Goal: Navigation & Orientation: Find specific page/section

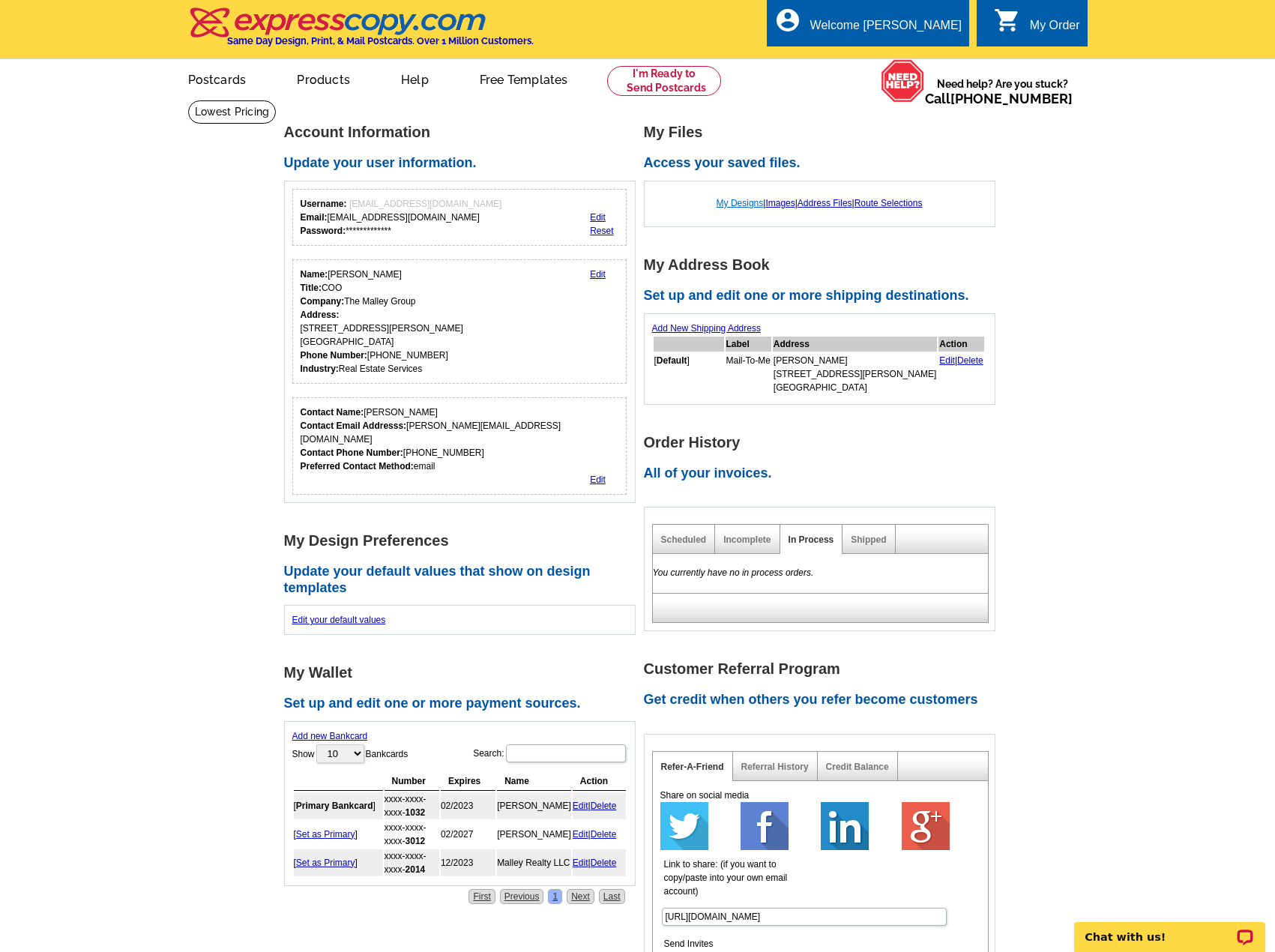
click at [740, 208] on link "My Designs" at bounding box center [740, 203] width 47 height 11
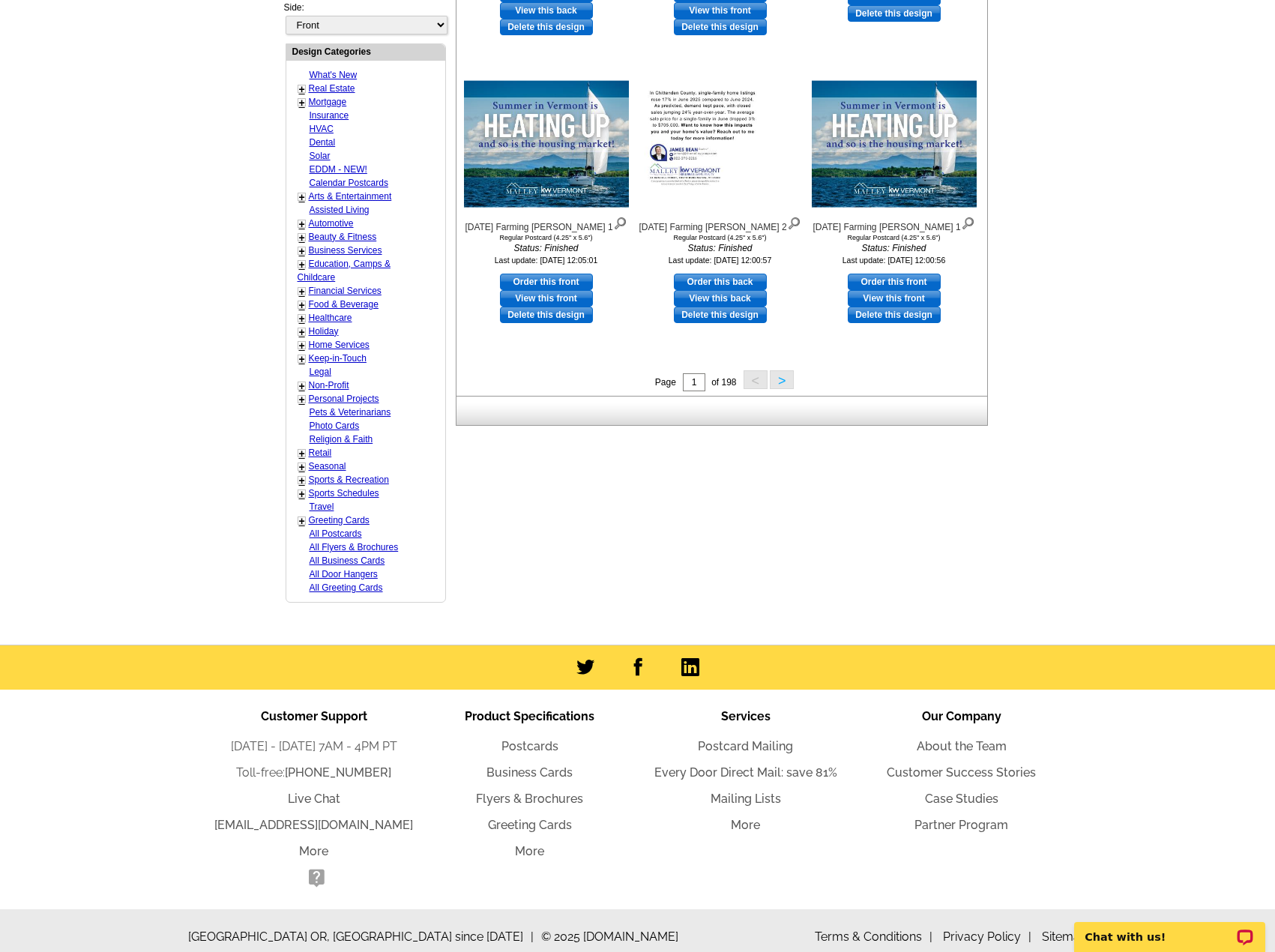
click at [782, 382] on button ">" at bounding box center [782, 379] width 24 height 19
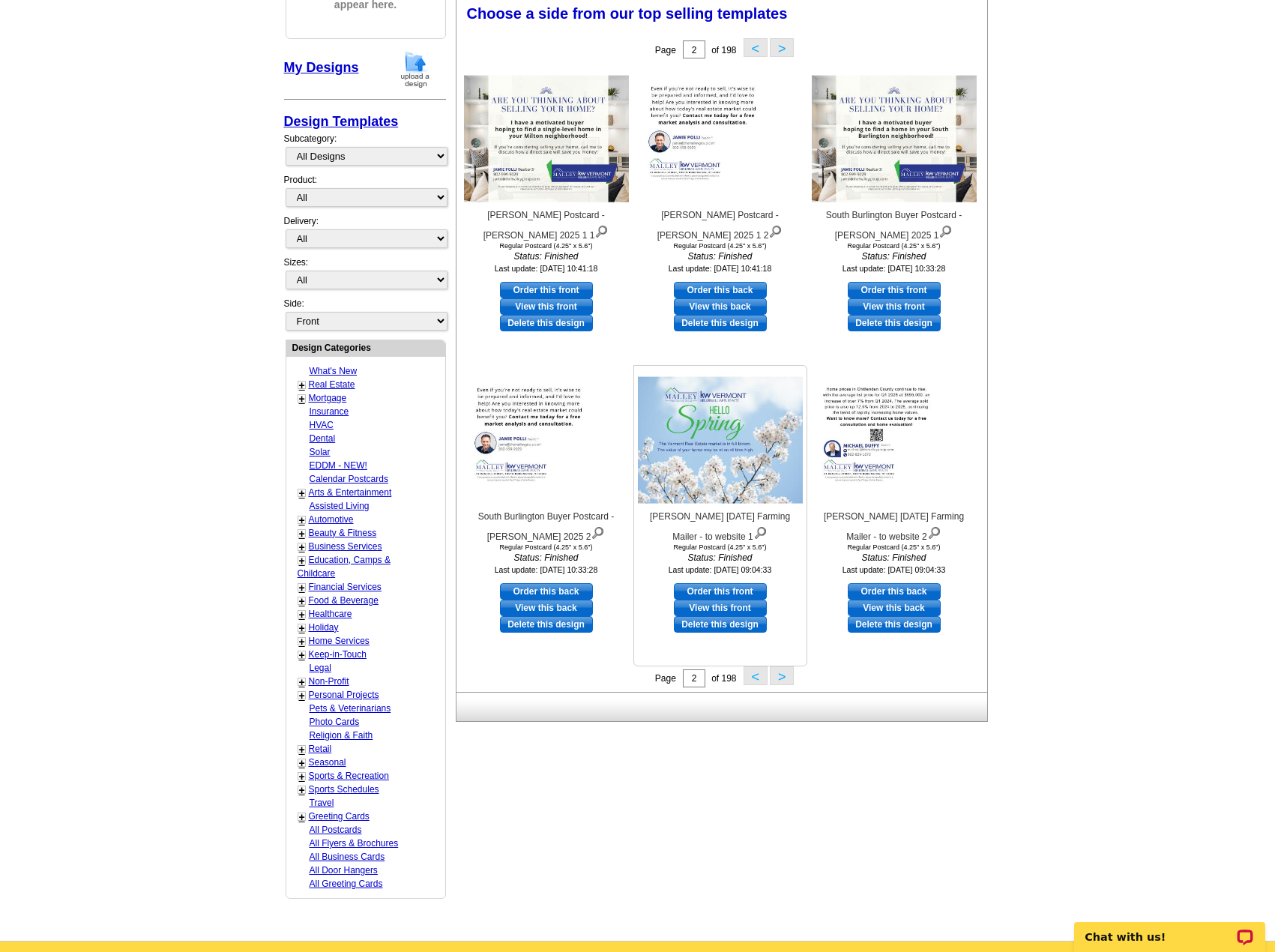
scroll to position [222, 0]
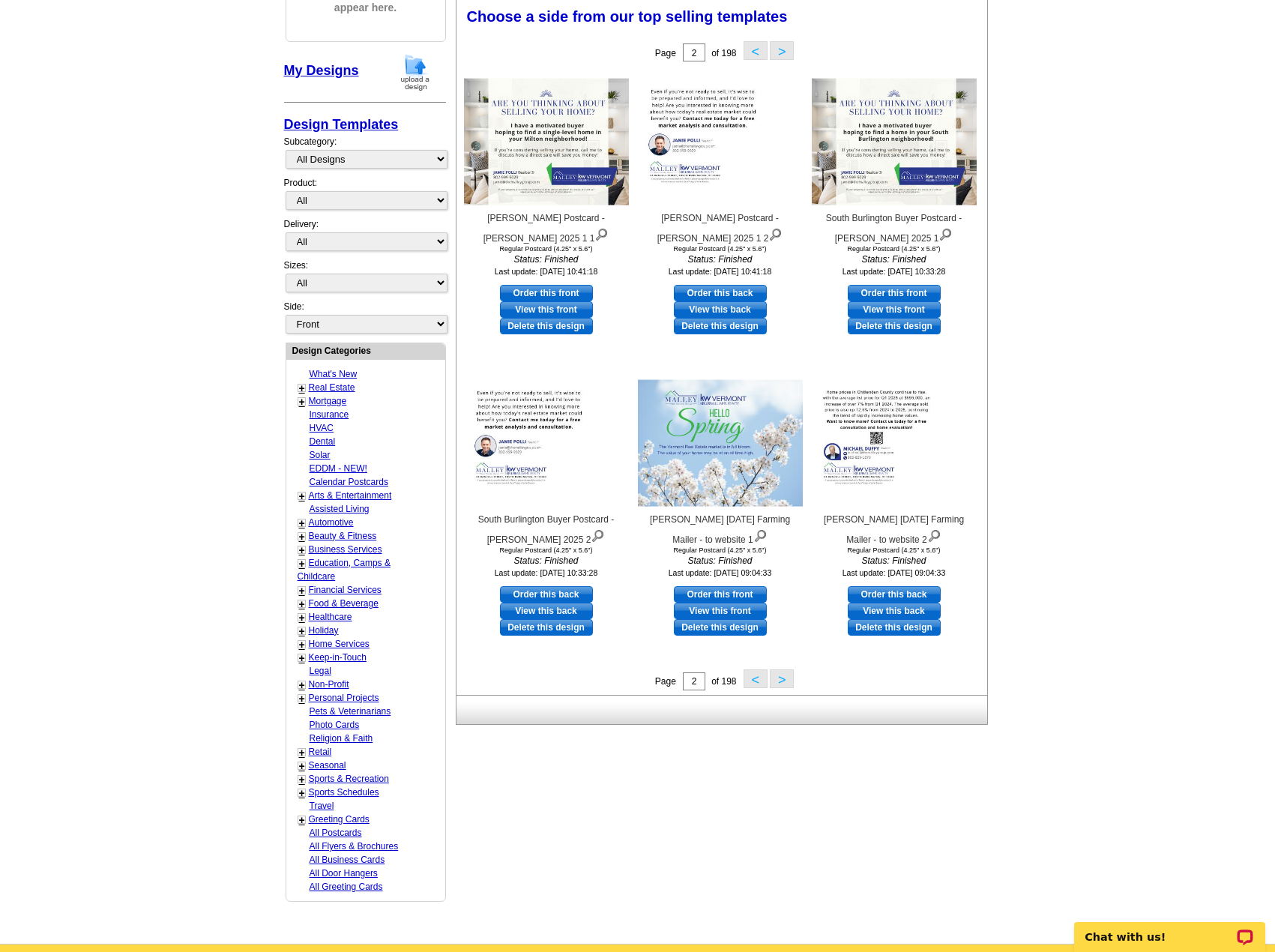
click at [774, 678] on button ">" at bounding box center [782, 678] width 24 height 19
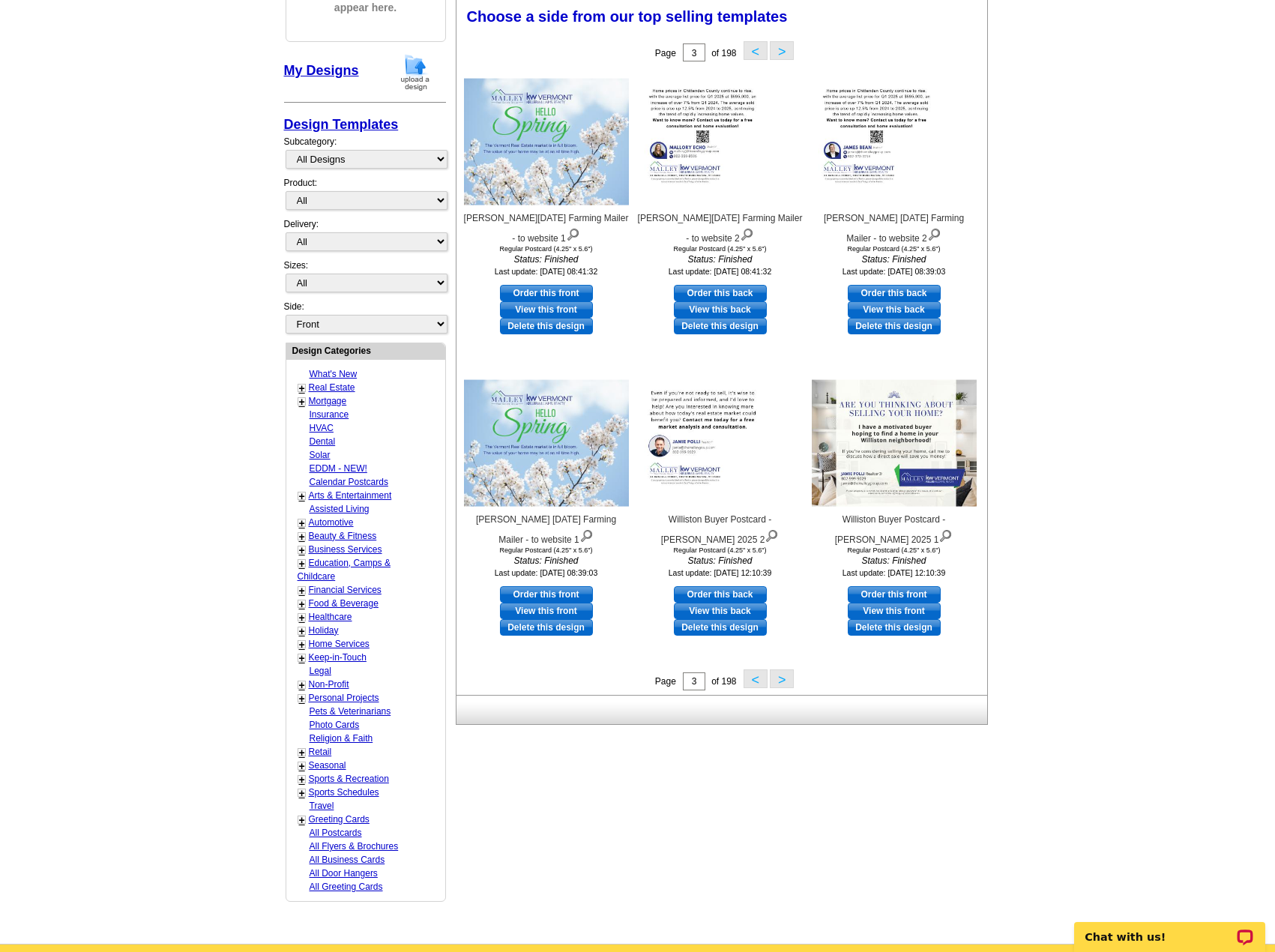
click at [779, 683] on button ">" at bounding box center [782, 678] width 24 height 19
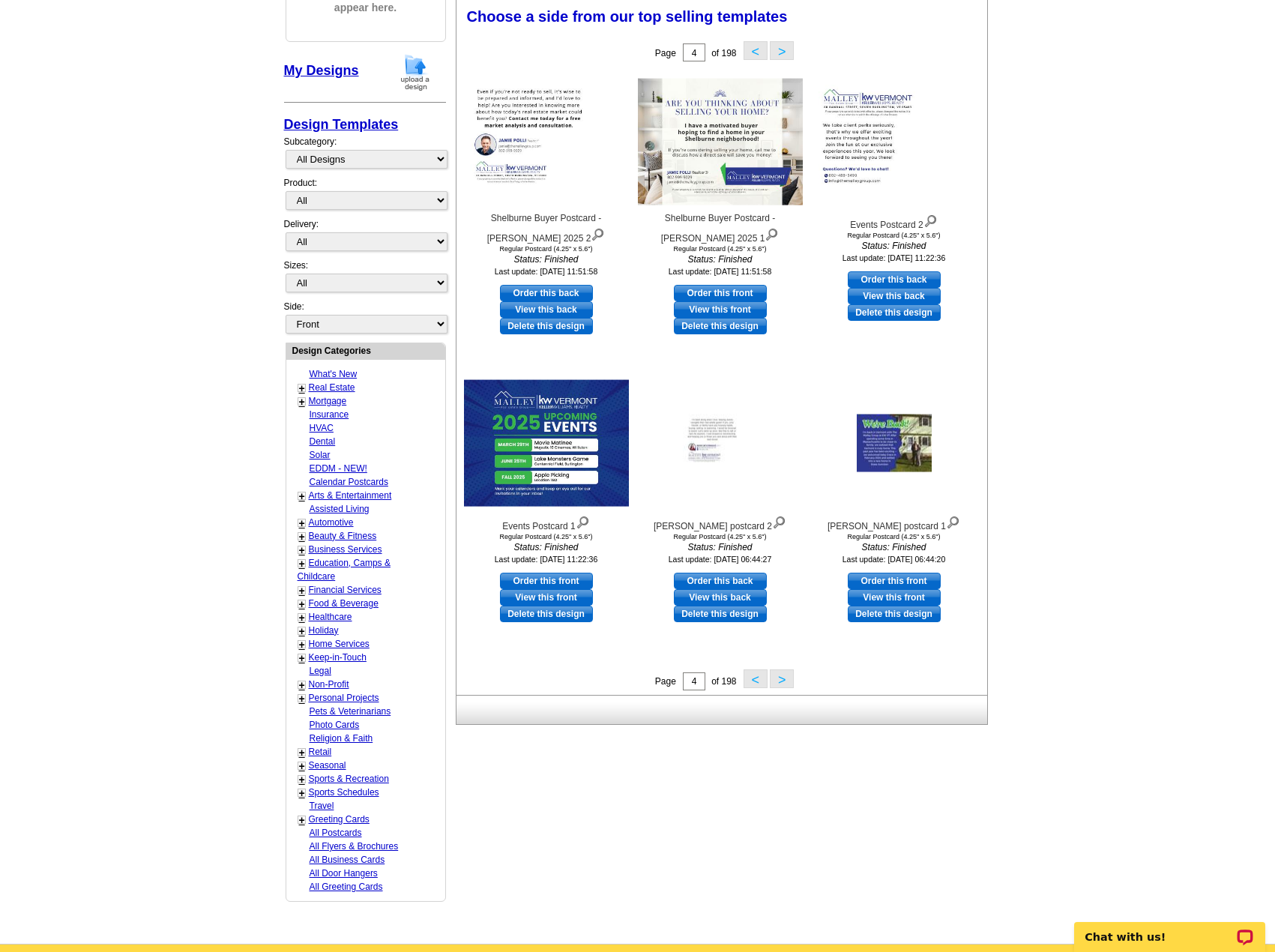
click at [779, 684] on button ">" at bounding box center [782, 678] width 24 height 19
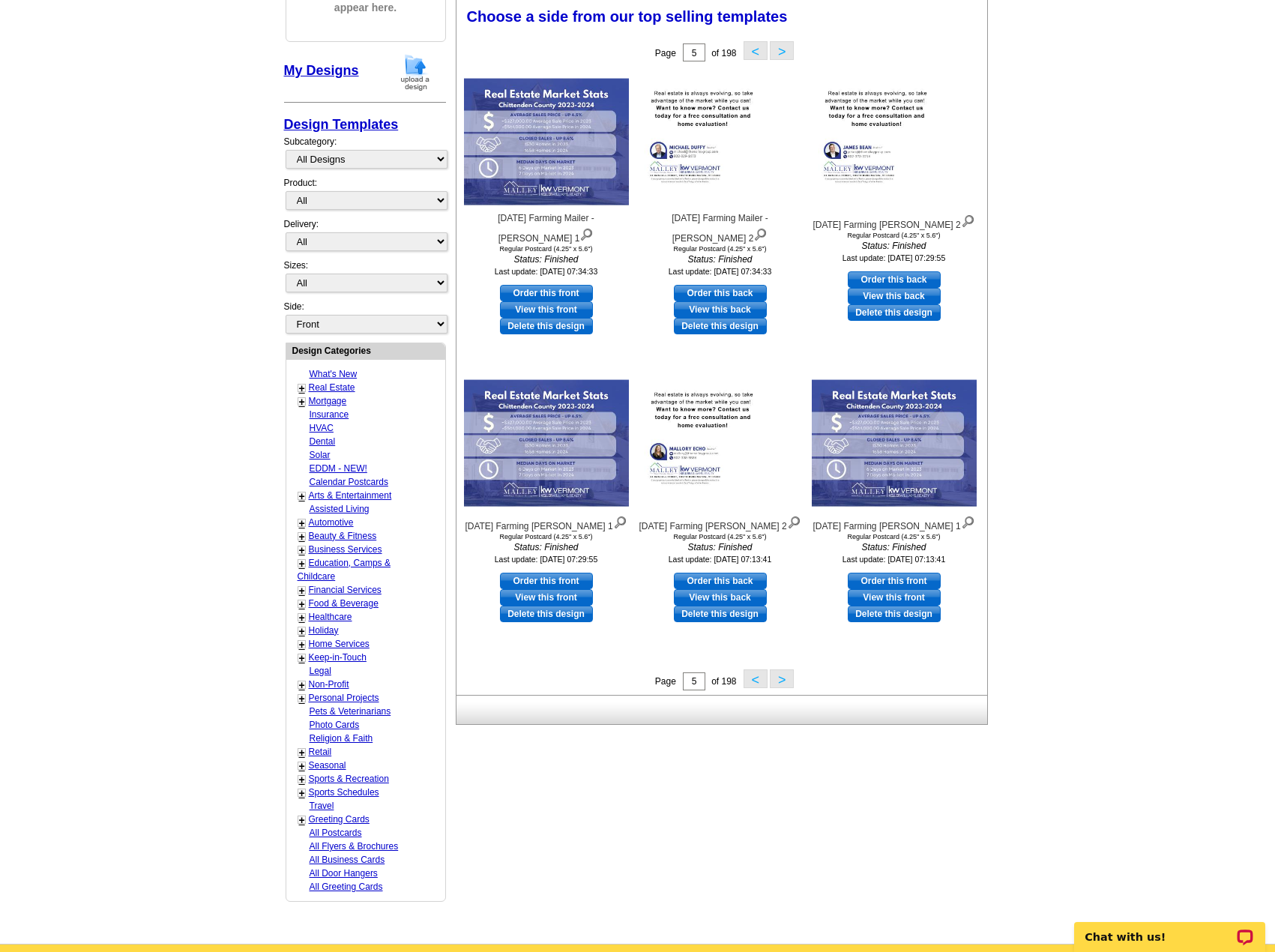
click at [779, 684] on button ">" at bounding box center [782, 678] width 24 height 19
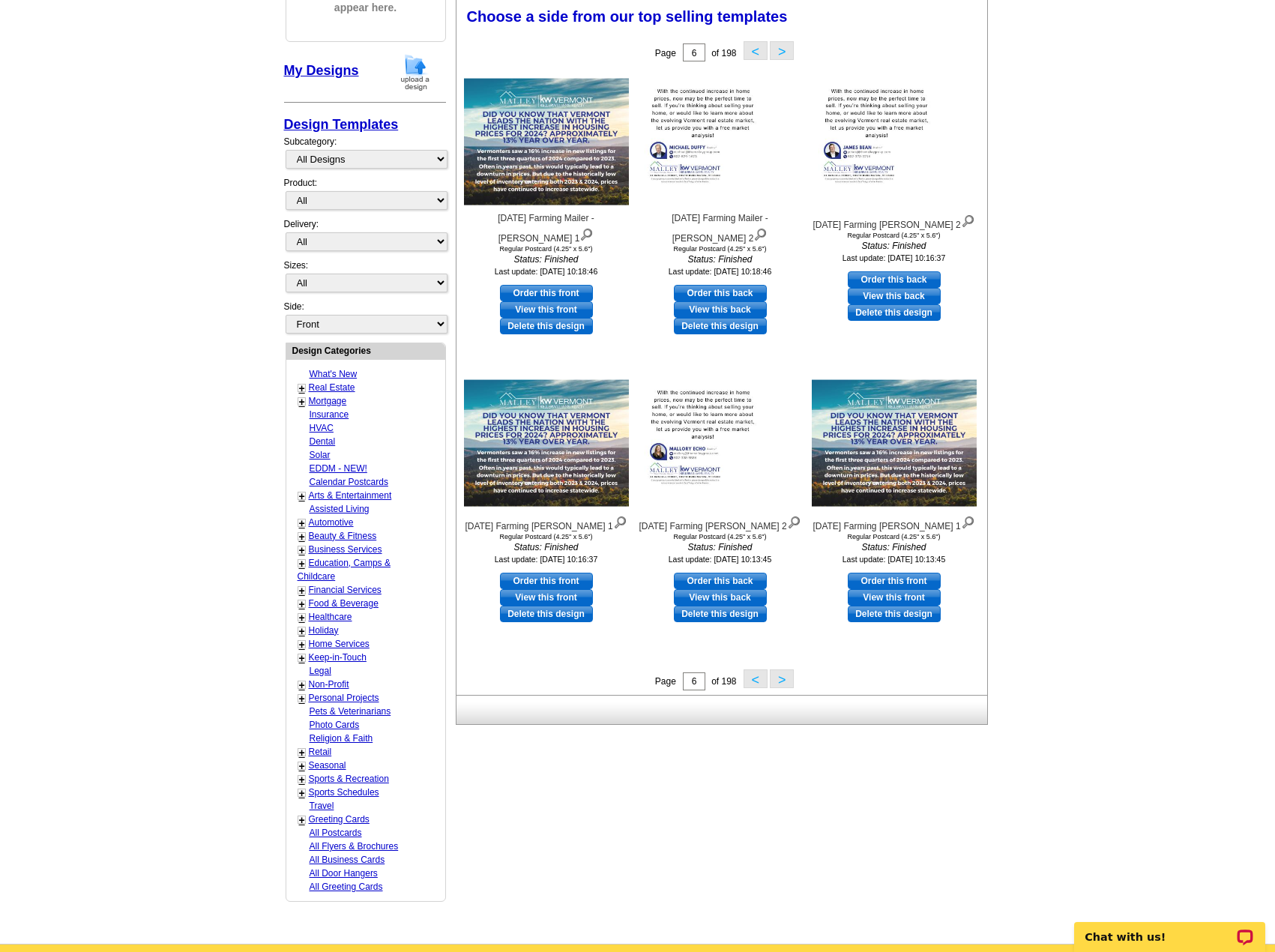
click at [779, 684] on button ">" at bounding box center [782, 678] width 24 height 19
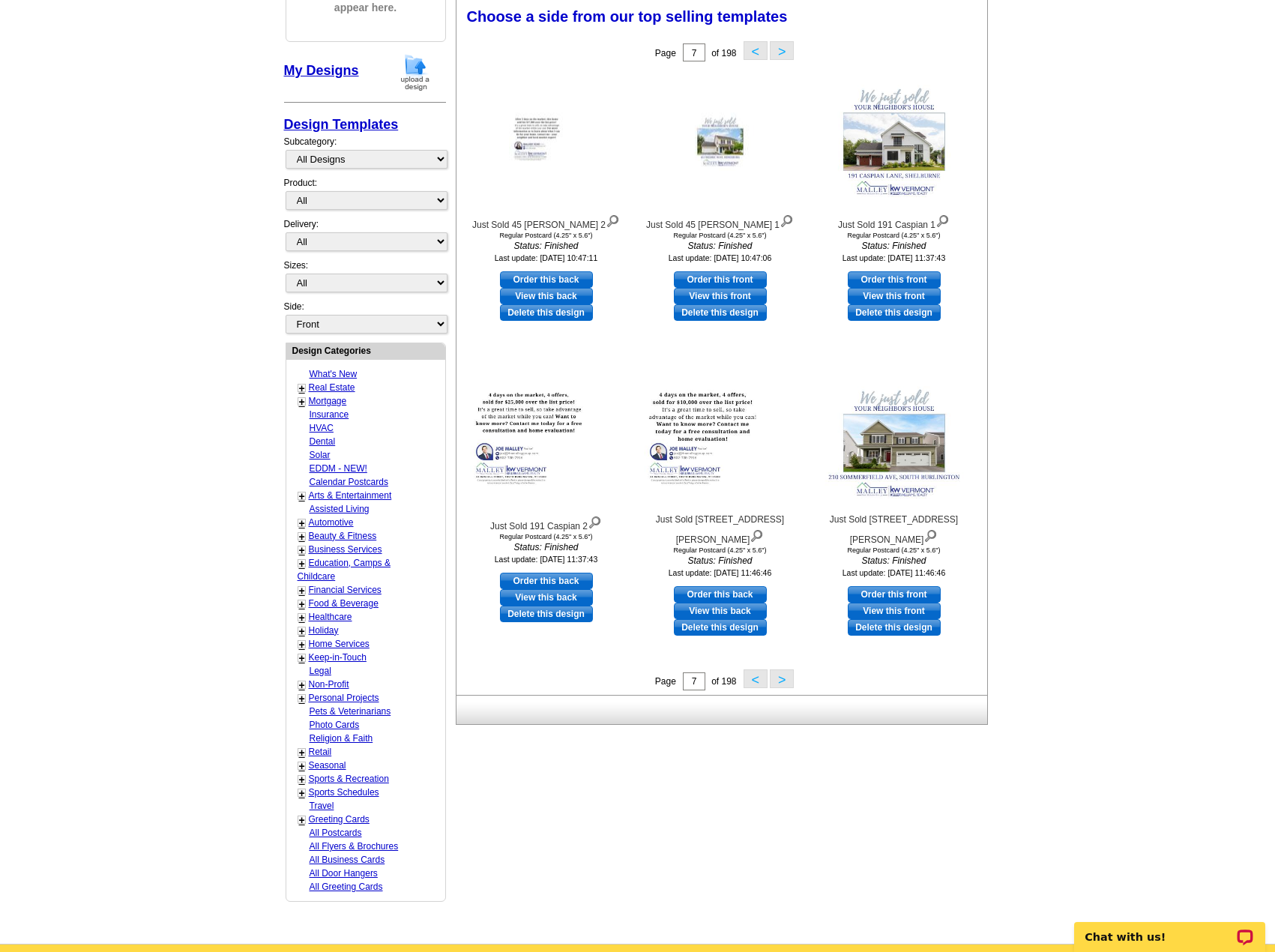
click at [779, 684] on button ">" at bounding box center [782, 678] width 24 height 19
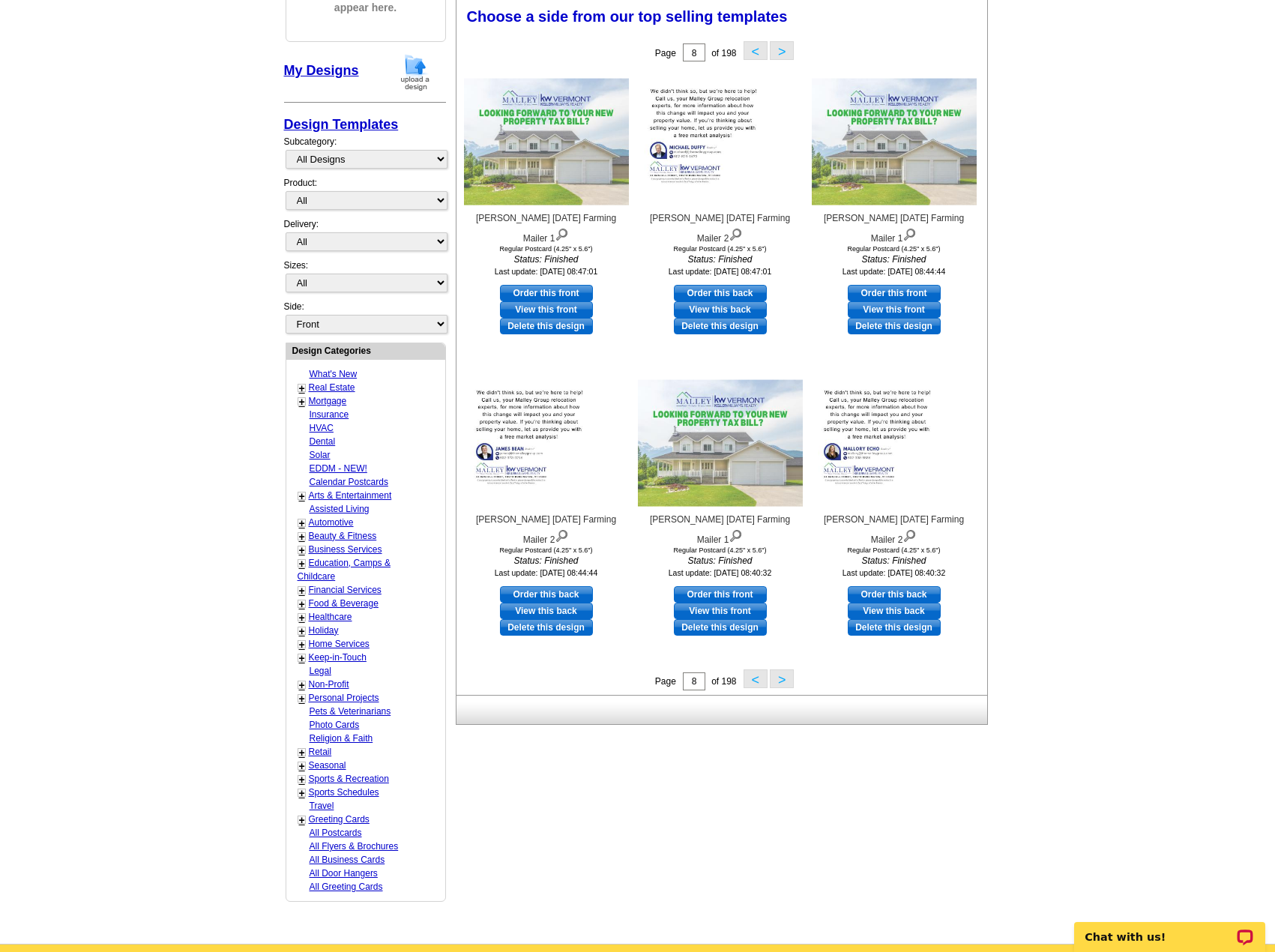
click at [779, 684] on button ">" at bounding box center [782, 678] width 24 height 19
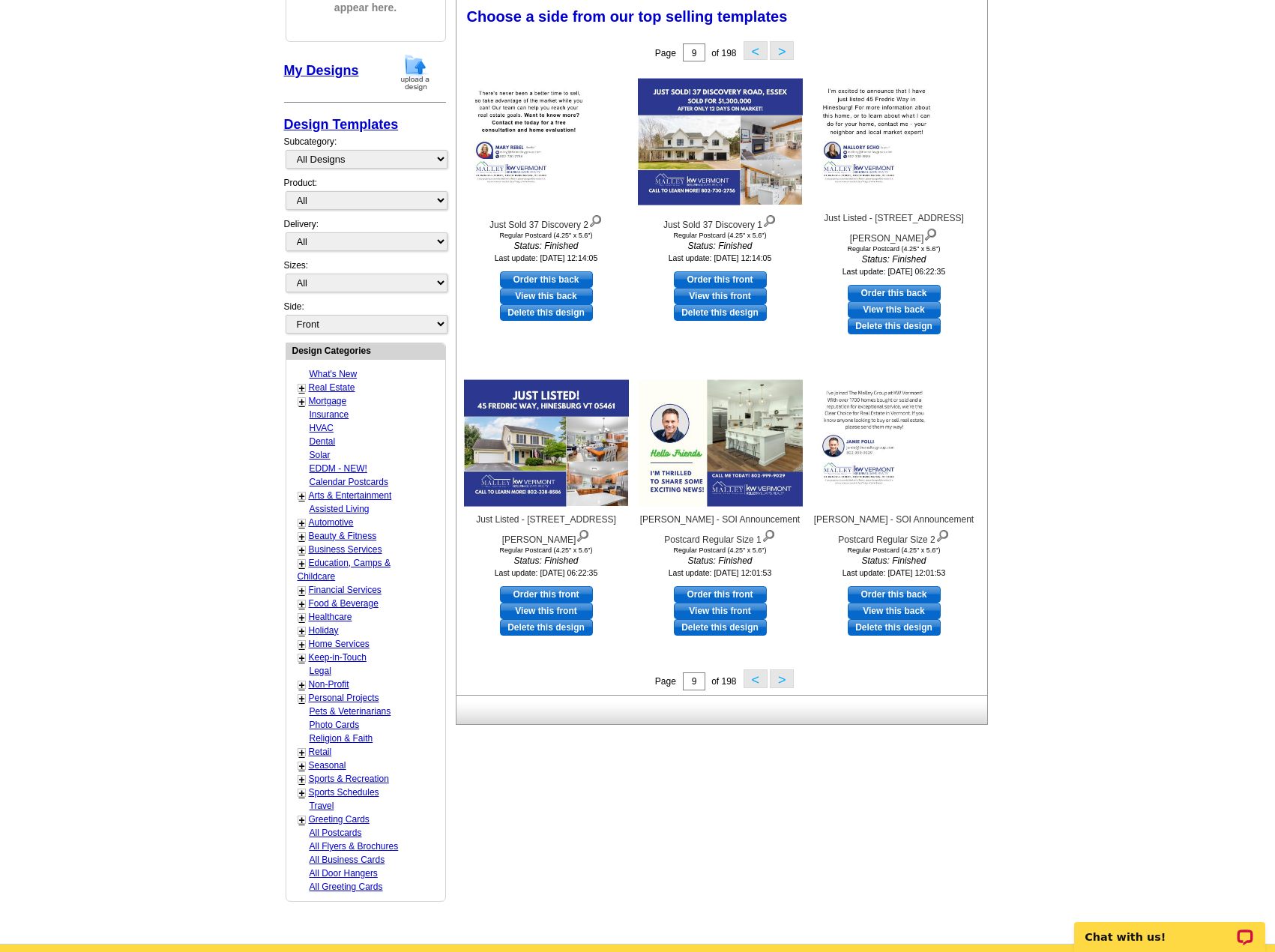
click at [779, 684] on button ">" at bounding box center [782, 678] width 24 height 19
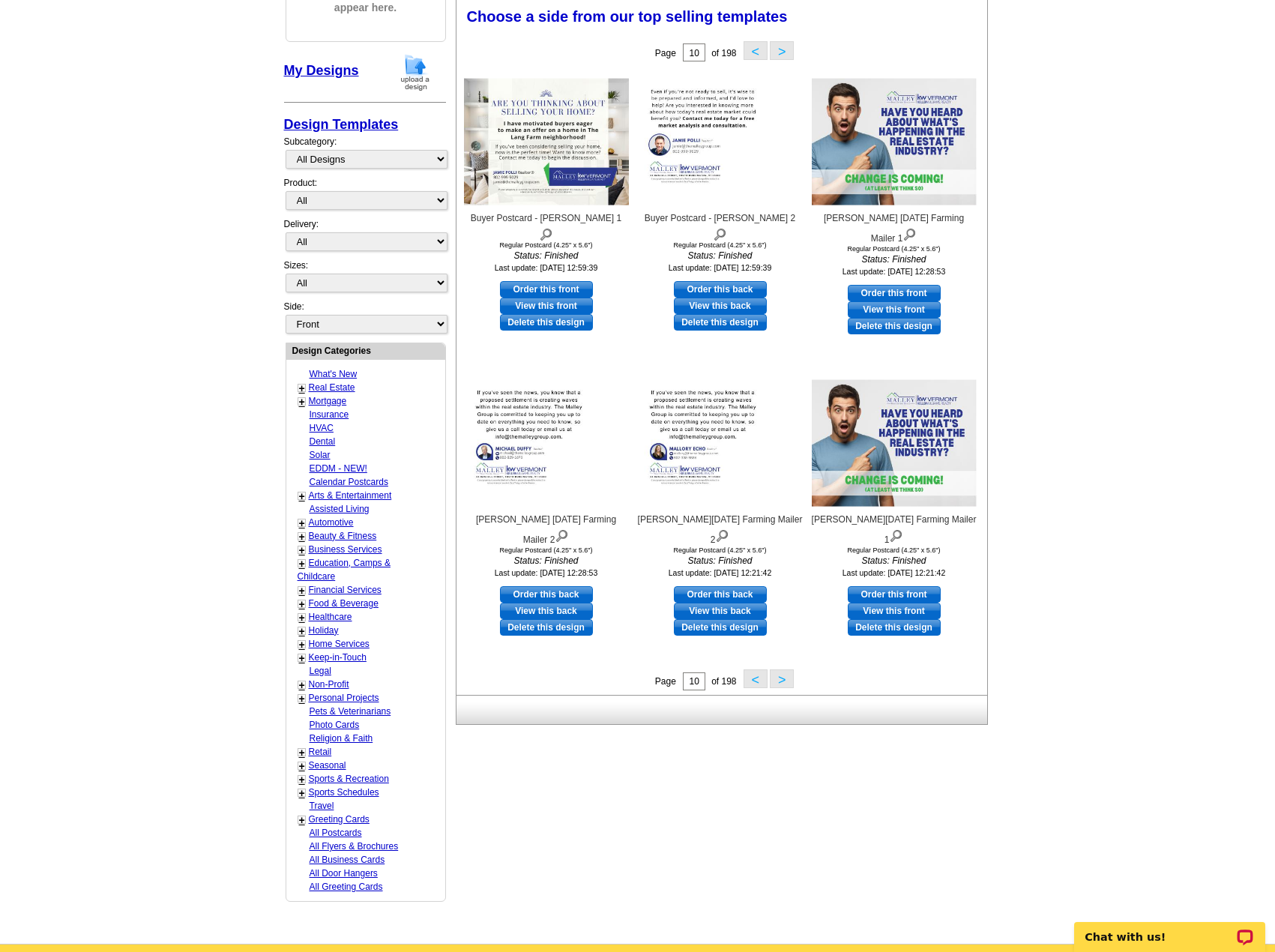
click at [779, 684] on button ">" at bounding box center [782, 678] width 24 height 19
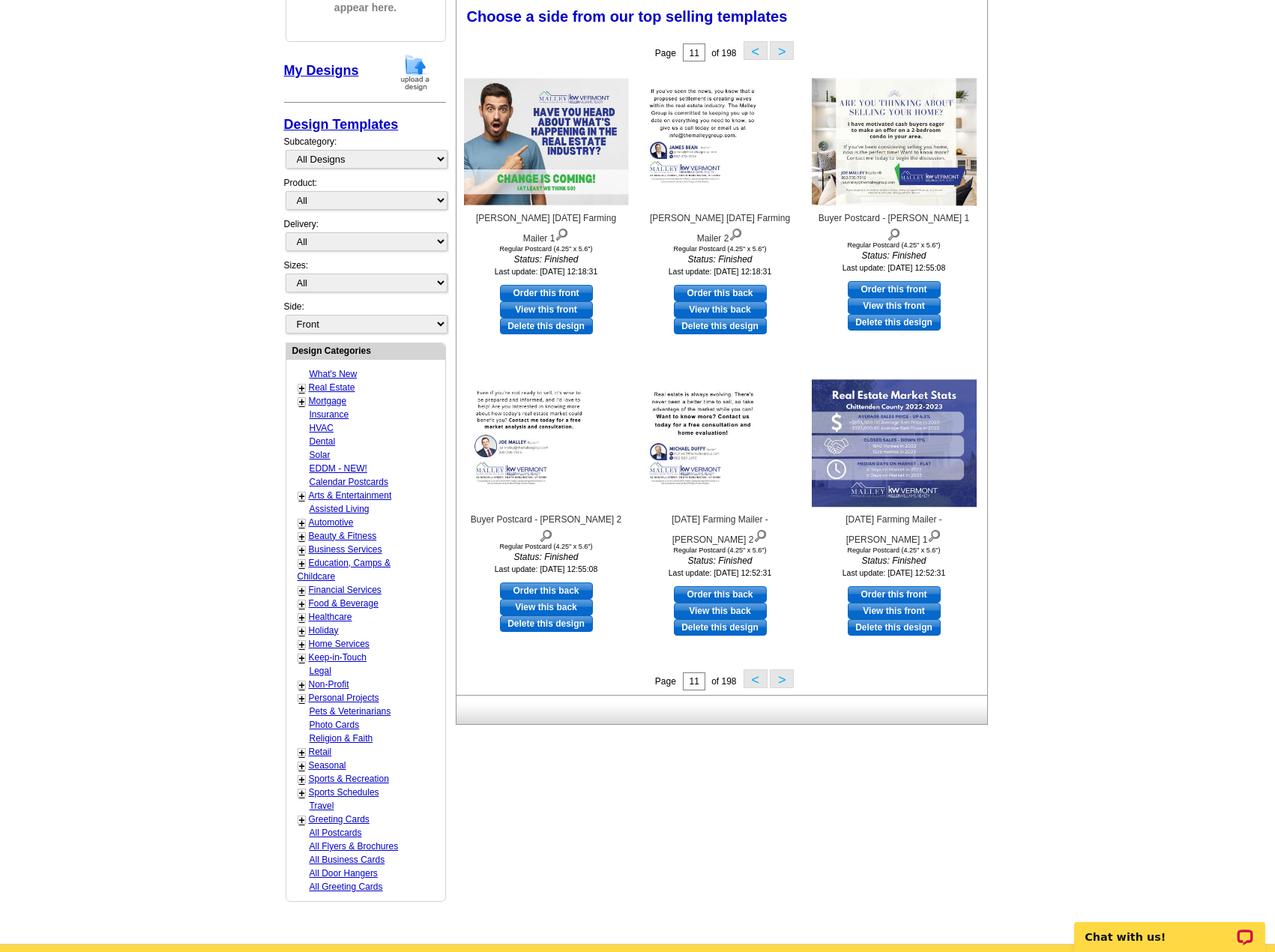
click at [779, 684] on button ">" at bounding box center [782, 678] width 24 height 19
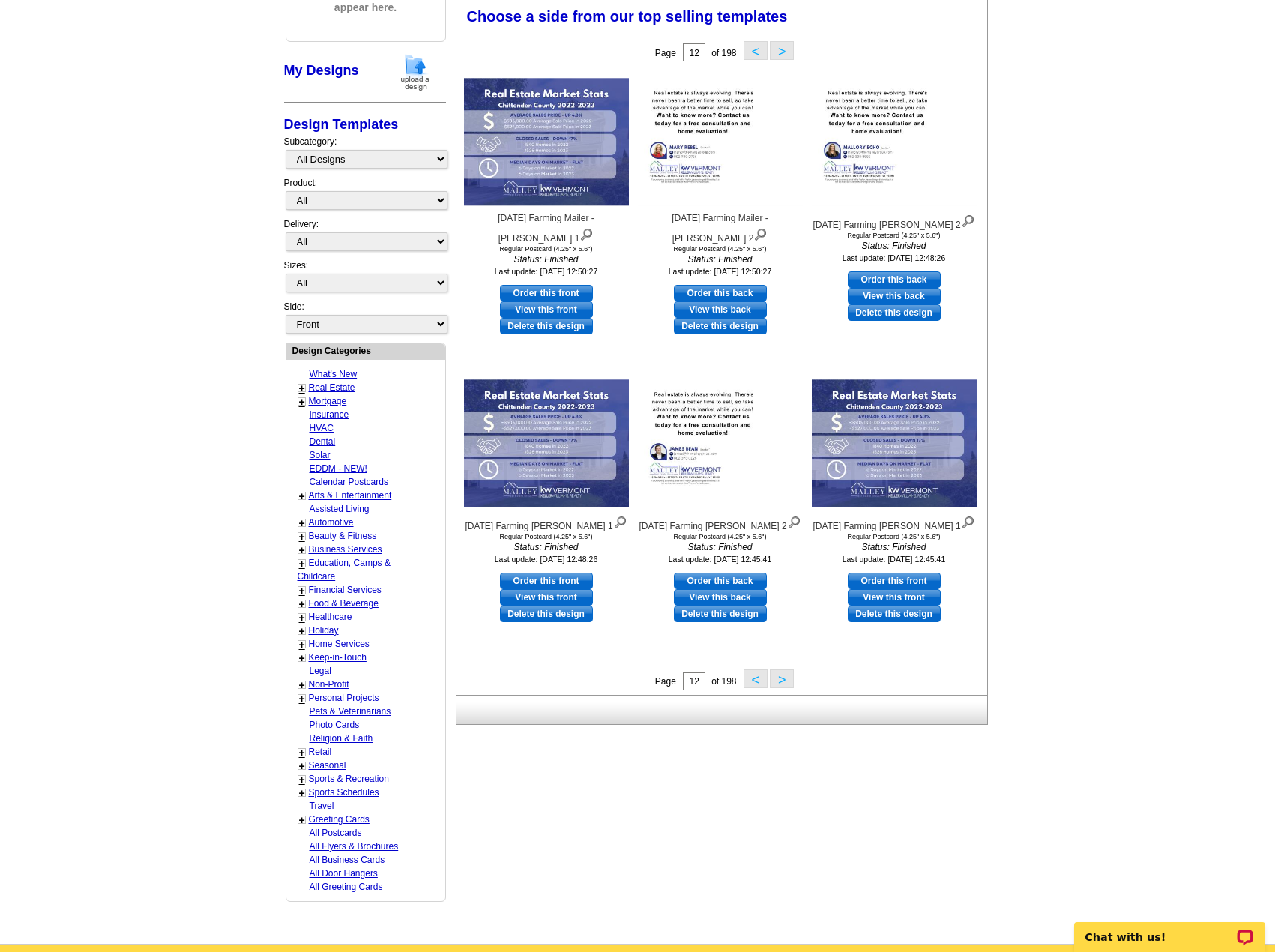
click at [779, 684] on button ">" at bounding box center [782, 678] width 24 height 19
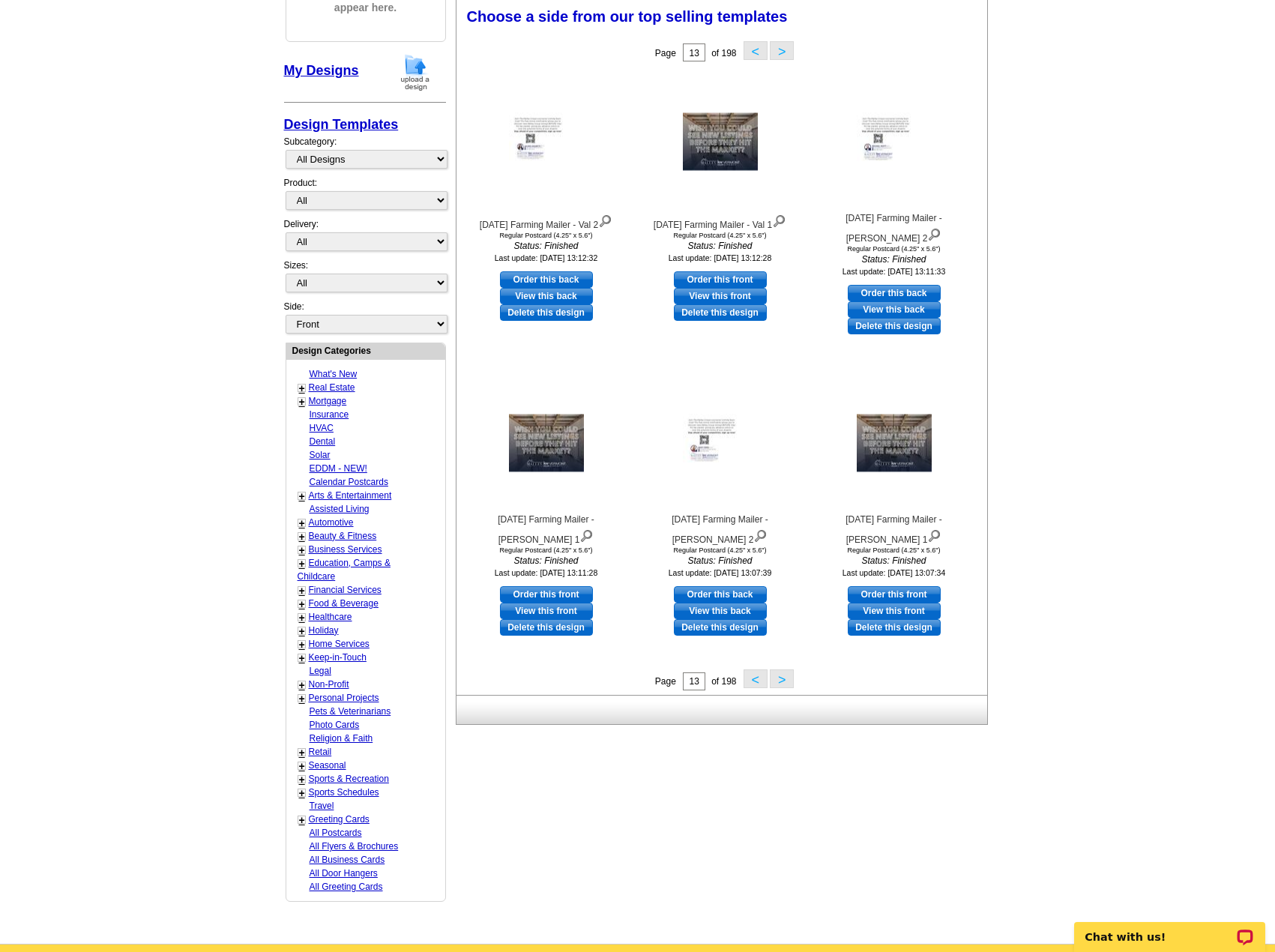
click at [779, 684] on button ">" at bounding box center [782, 678] width 24 height 19
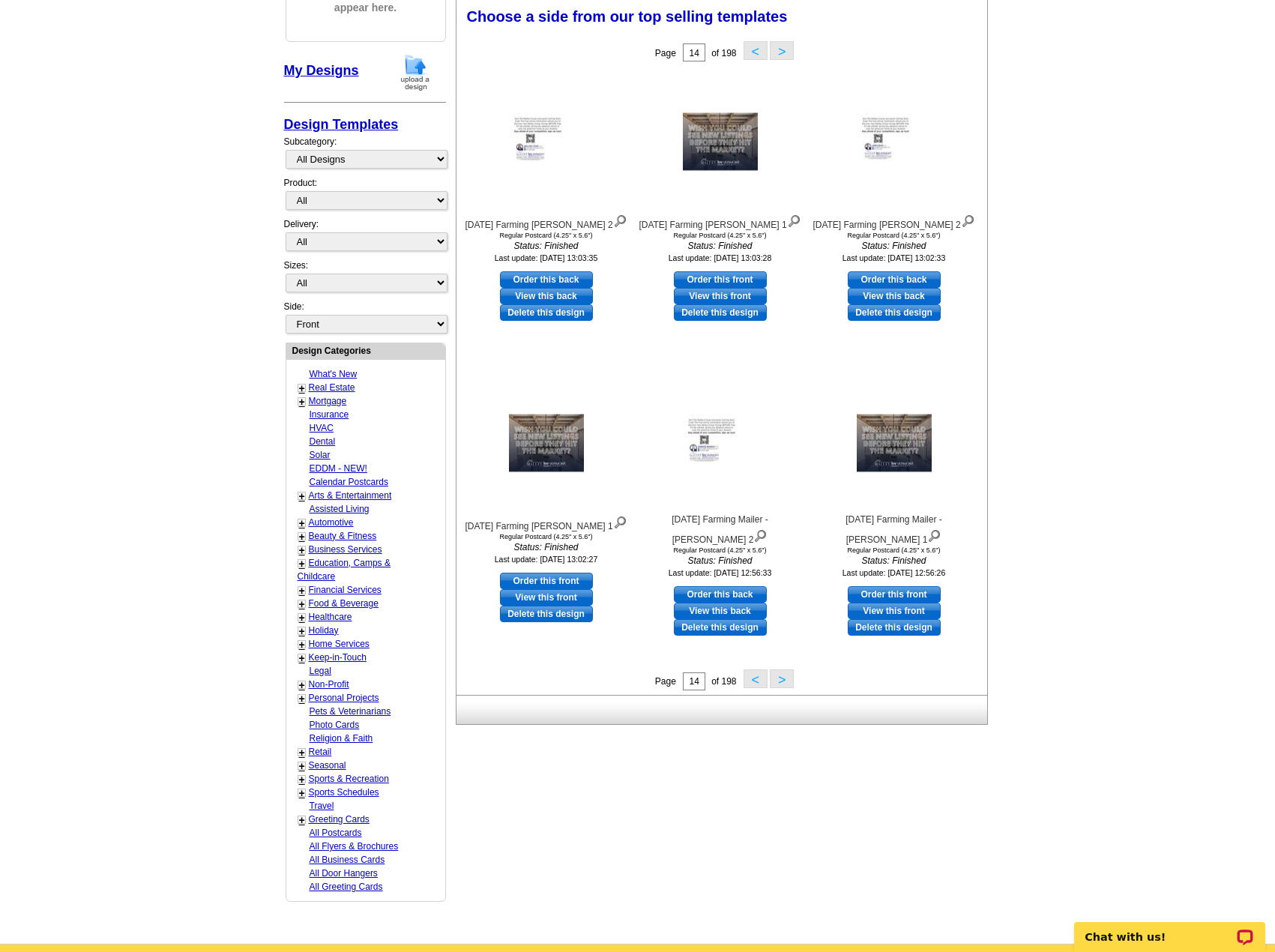
click at [779, 684] on button ">" at bounding box center [782, 678] width 24 height 19
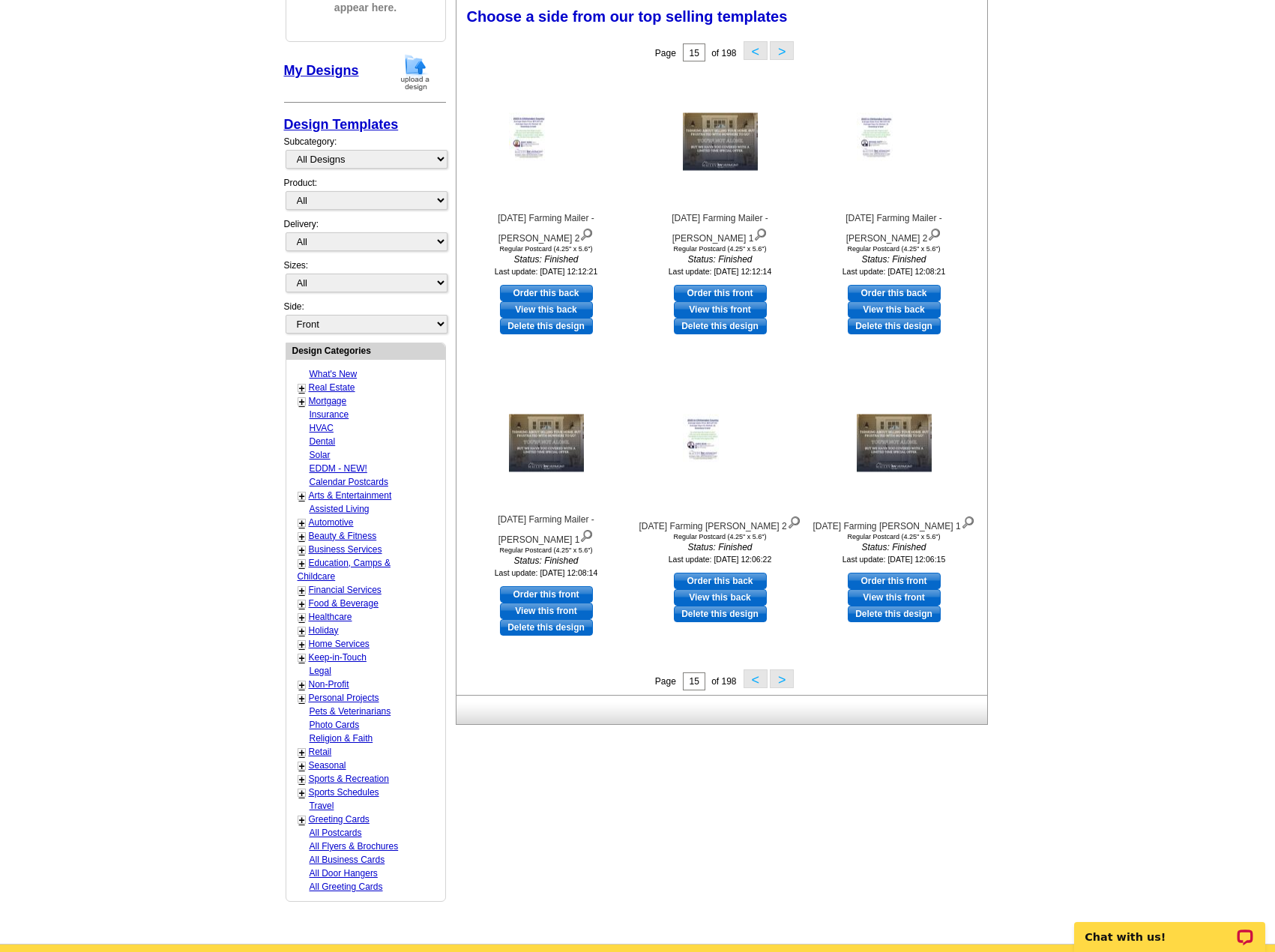
click at [779, 684] on button ">" at bounding box center [782, 678] width 24 height 19
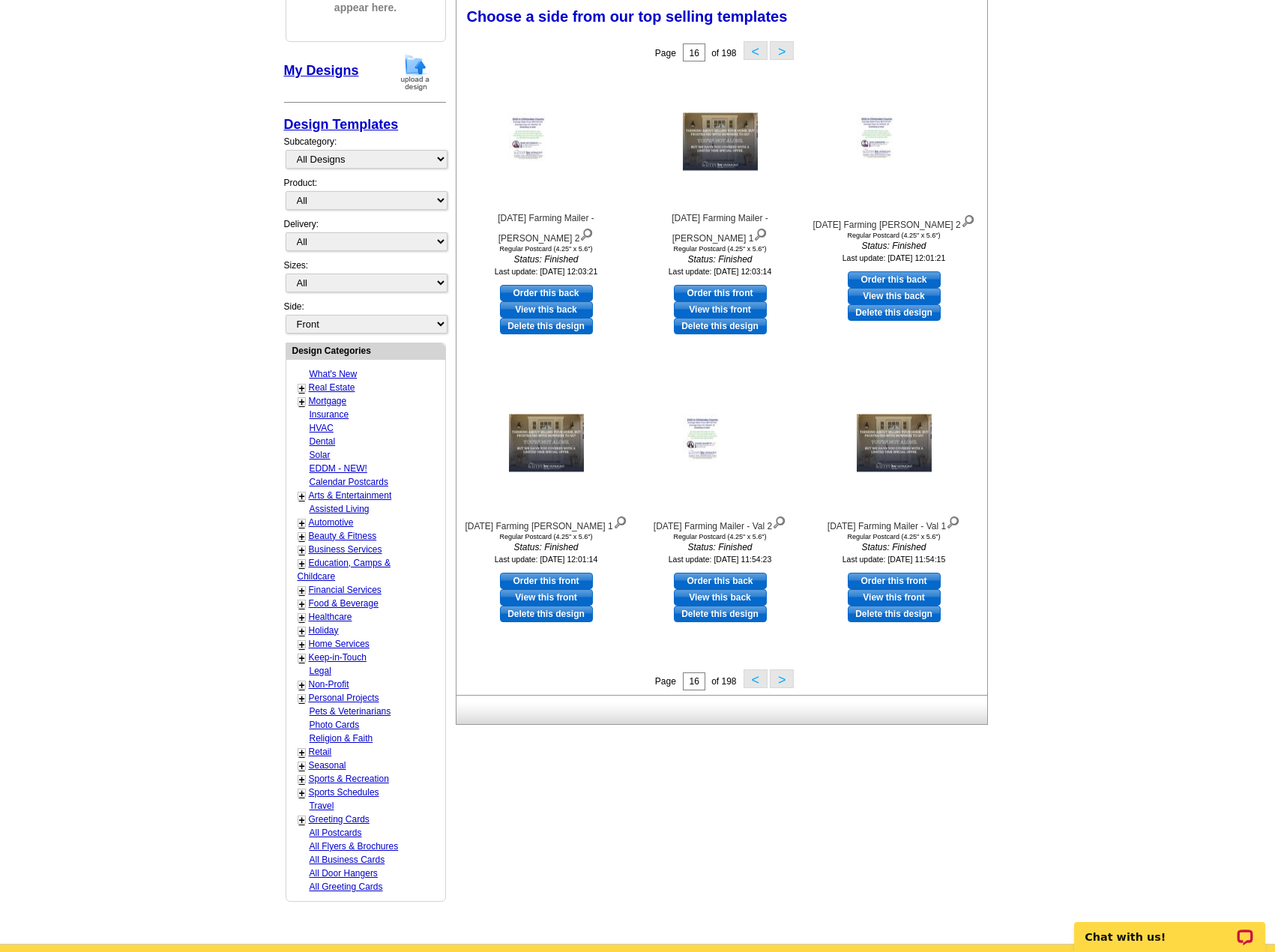
click at [779, 684] on button ">" at bounding box center [782, 678] width 24 height 19
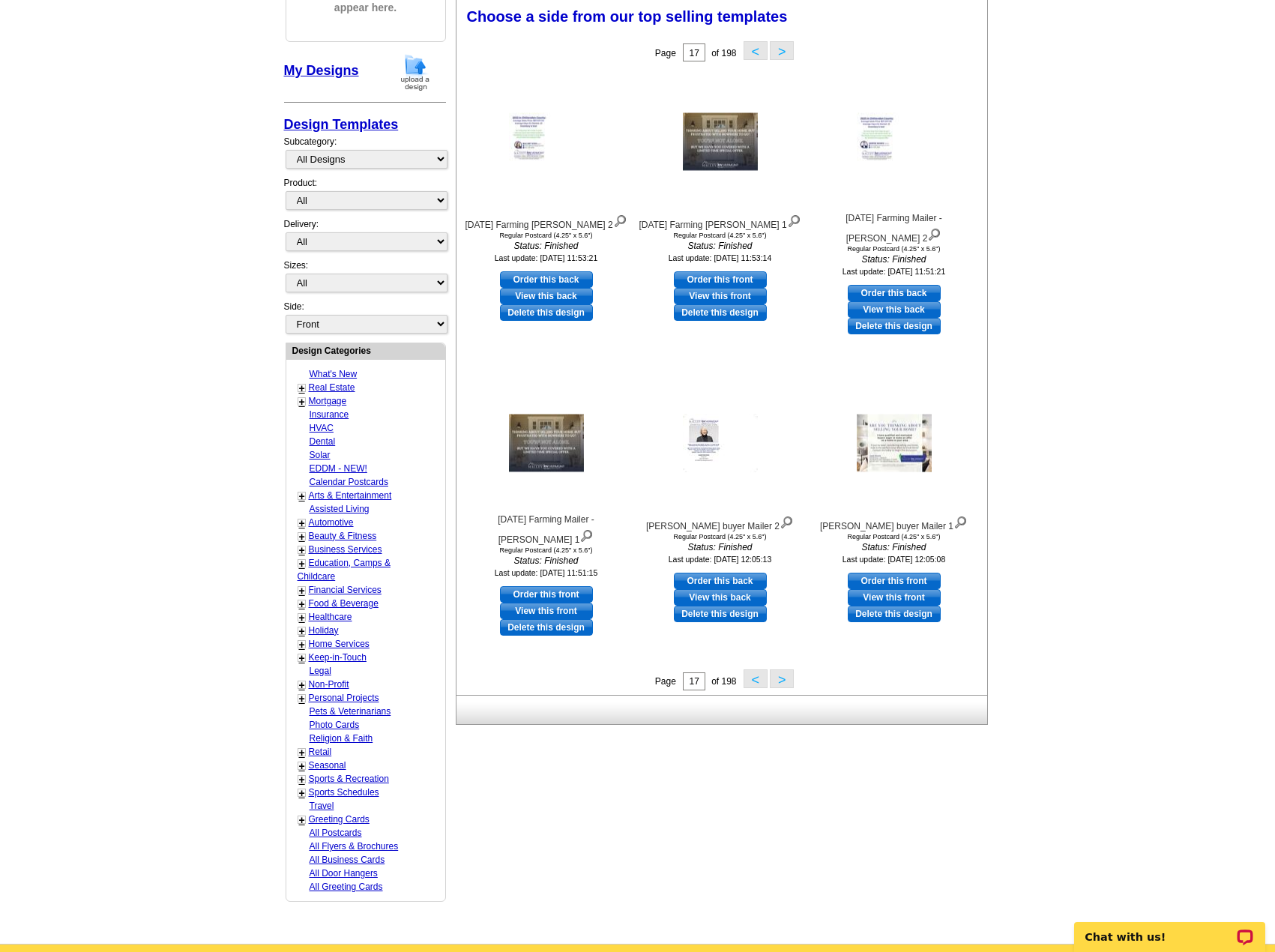
click at [779, 684] on button ">" at bounding box center [782, 678] width 24 height 19
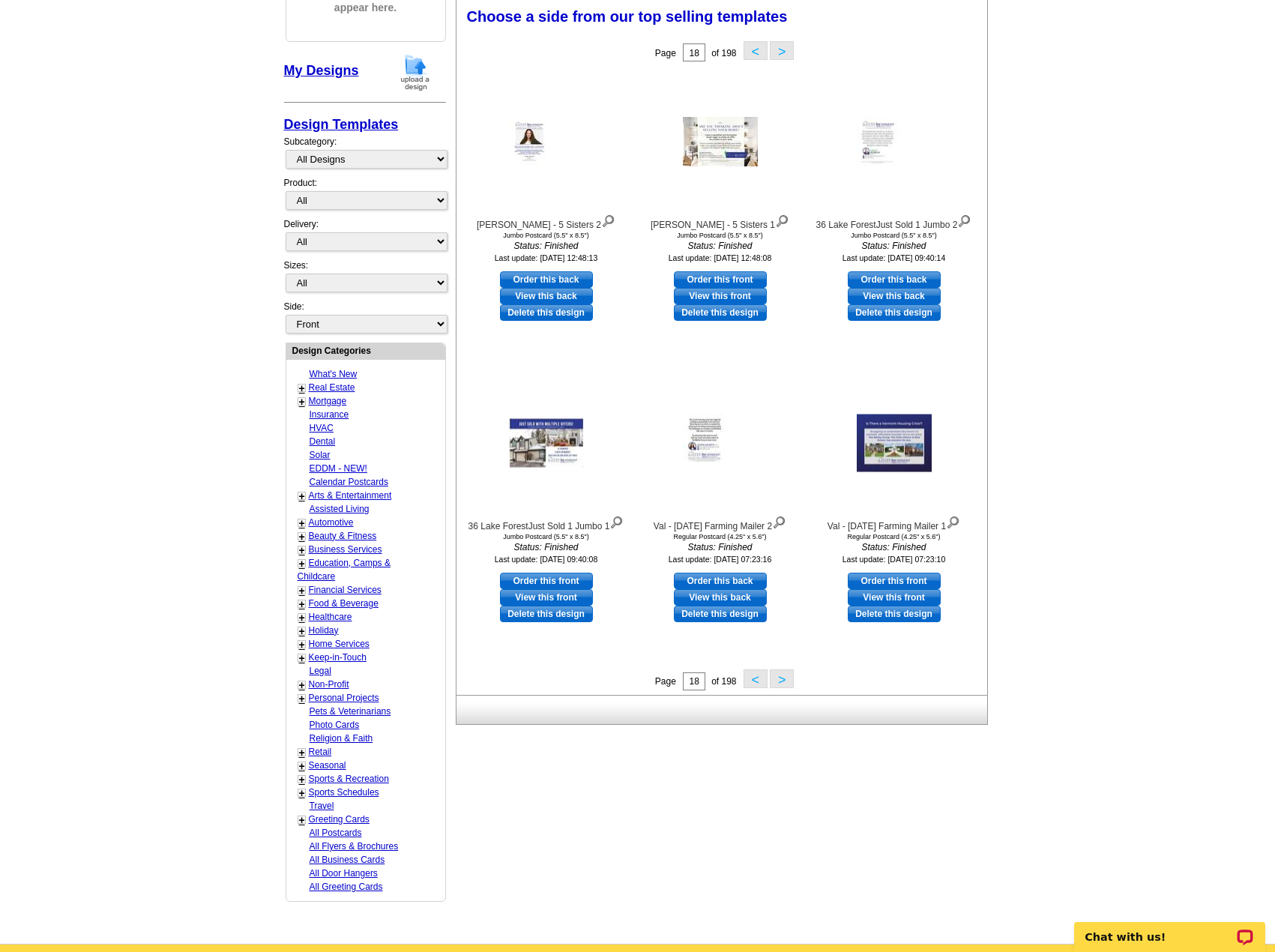
click at [779, 684] on button ">" at bounding box center [782, 678] width 24 height 19
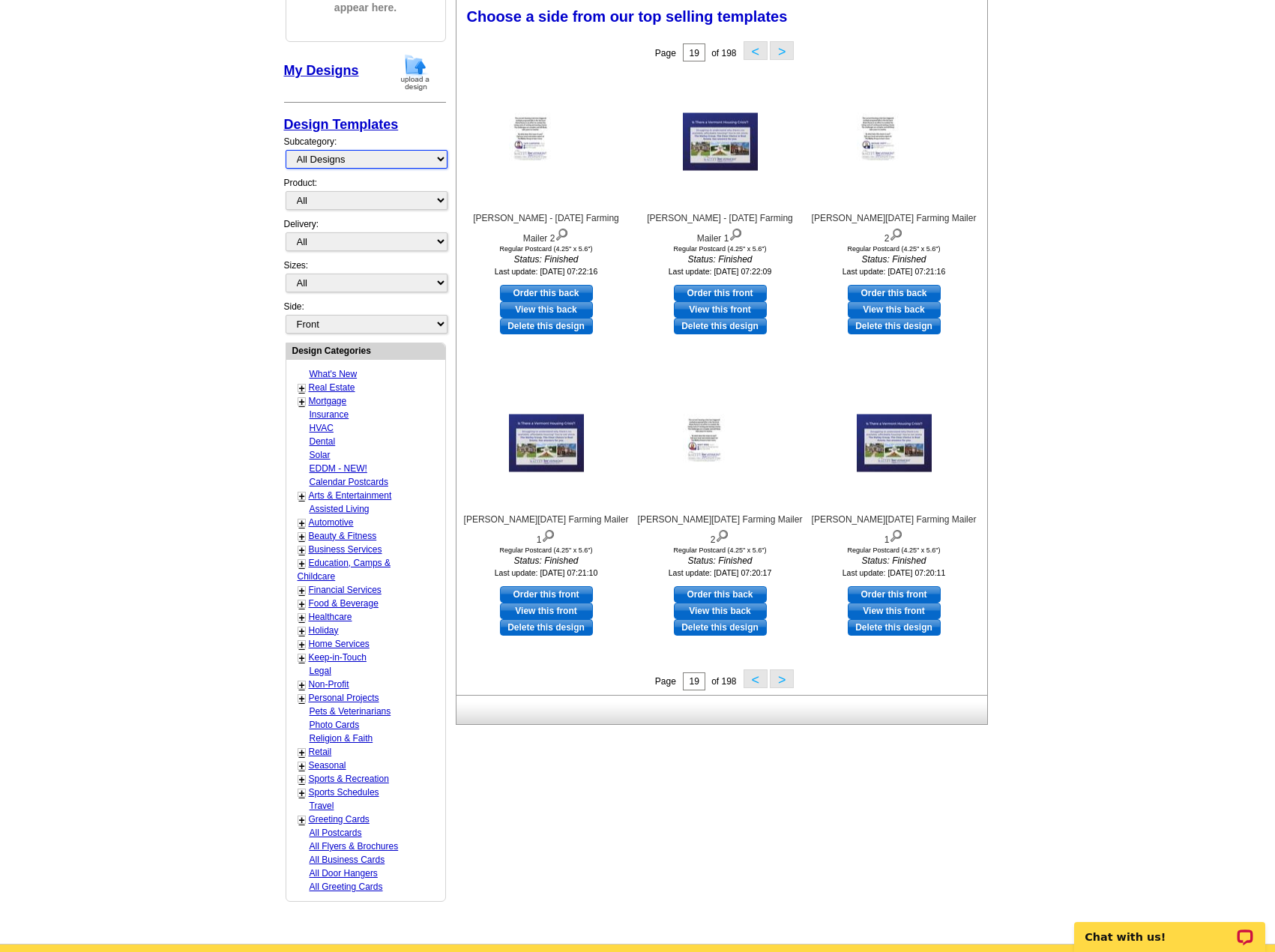
click at [384, 162] on select "All Designs Finished Designs Unfinished Designs" at bounding box center [366, 159] width 162 height 19
click at [1146, 151] on main "Need Help? call [PHONE_NUMBER], chat with support, or have our designers make s…" at bounding box center [637, 411] width 1275 height 1066
click at [313, 204] on select "All Postcards Letters and flyers Business Cards Door Hangers Greeting Cards" at bounding box center [366, 200] width 162 height 19
select select "3"
click at [286, 192] on select "All Postcards Letters and flyers Business Cards Door Hangers Greeting Cards" at bounding box center [366, 200] width 162 height 19
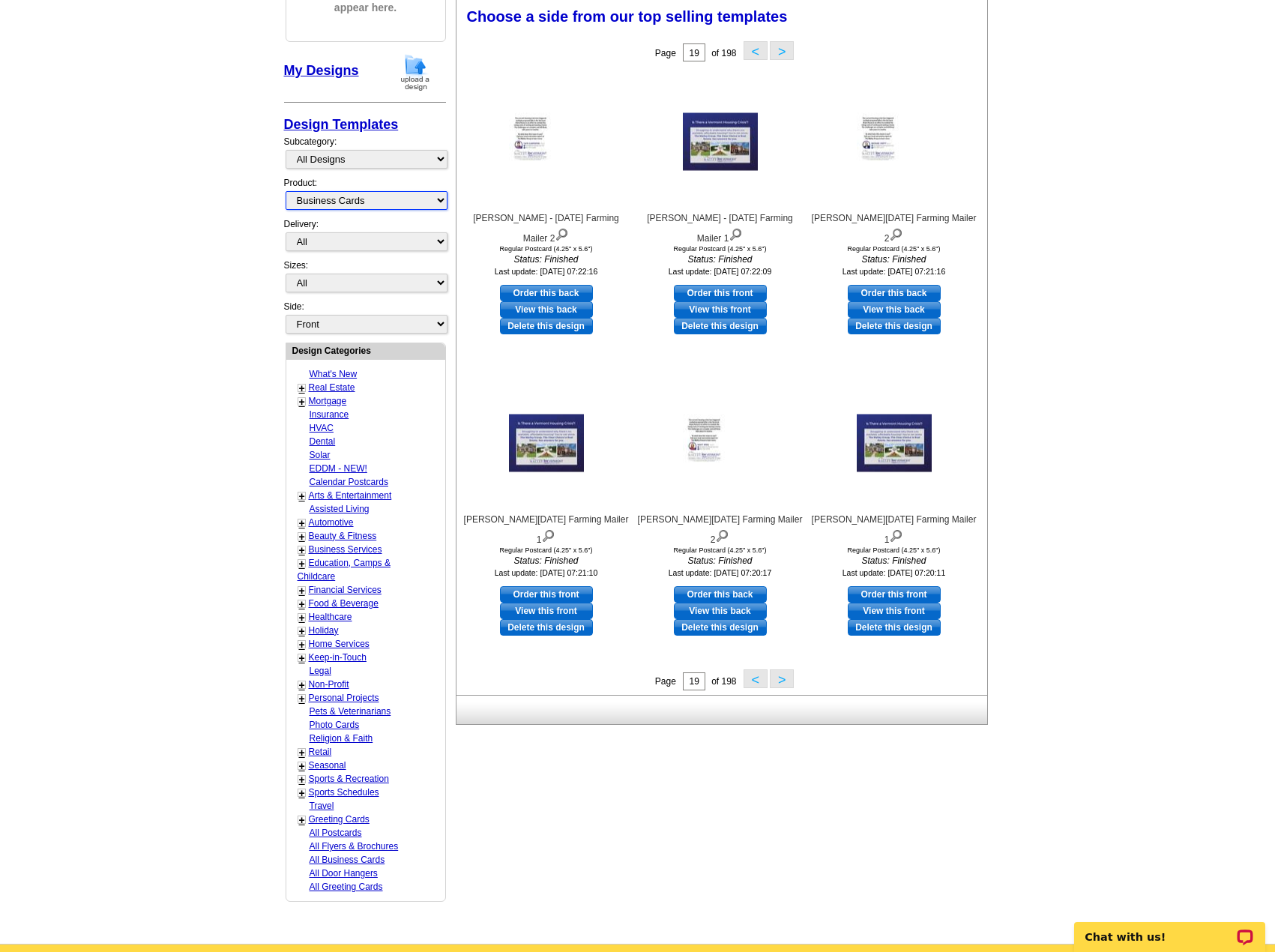
select select "5"
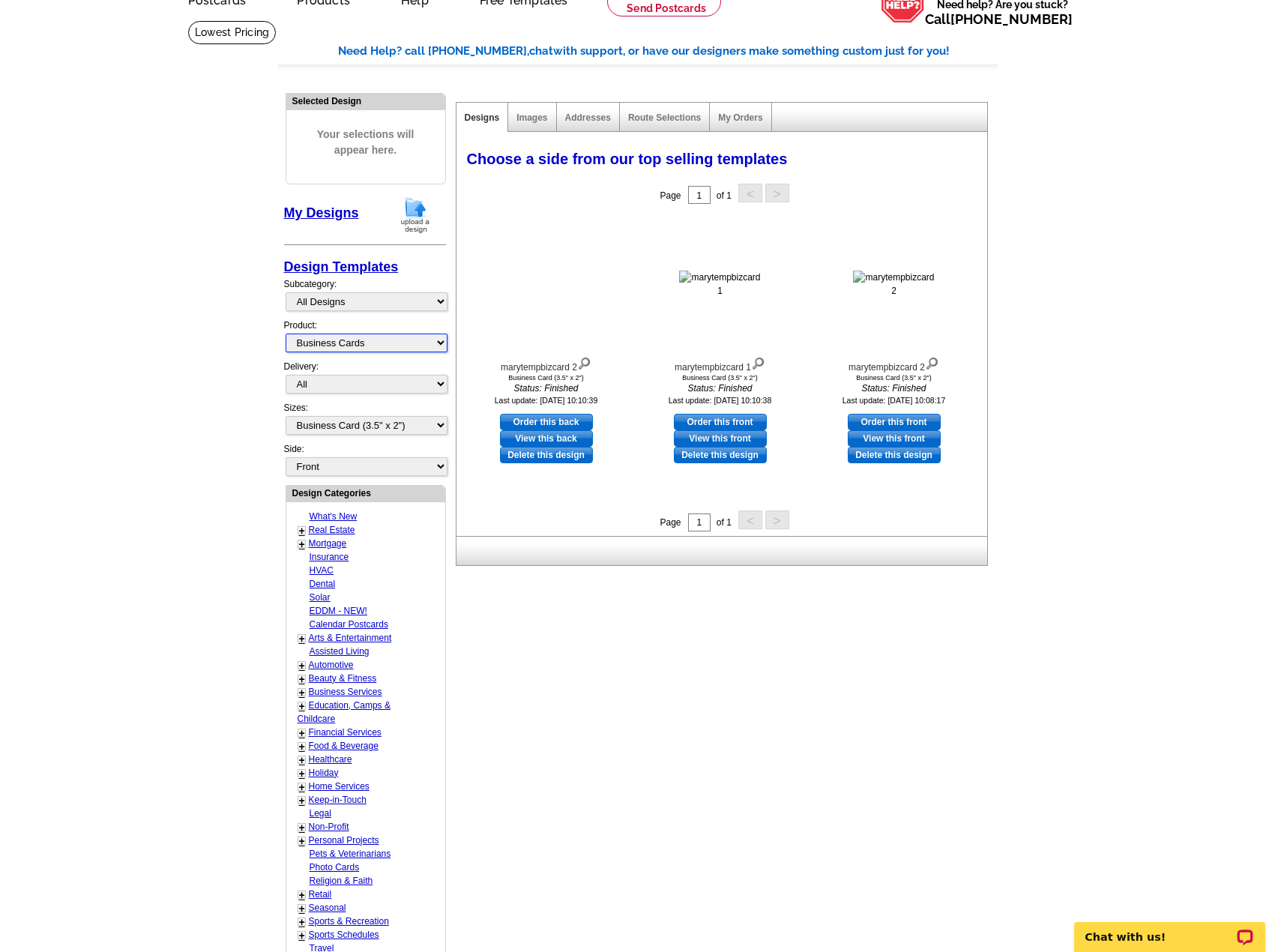
scroll to position [79, 0]
